Goal: Find specific page/section: Find specific page/section

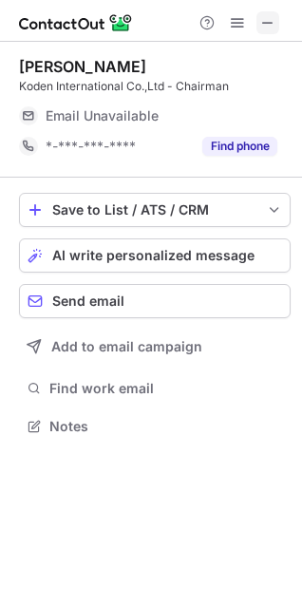
scroll to position [9, 9]
click at [257, 11] on button at bounding box center [267, 22] width 23 height 23
